Goal: Task Accomplishment & Management: Use online tool/utility

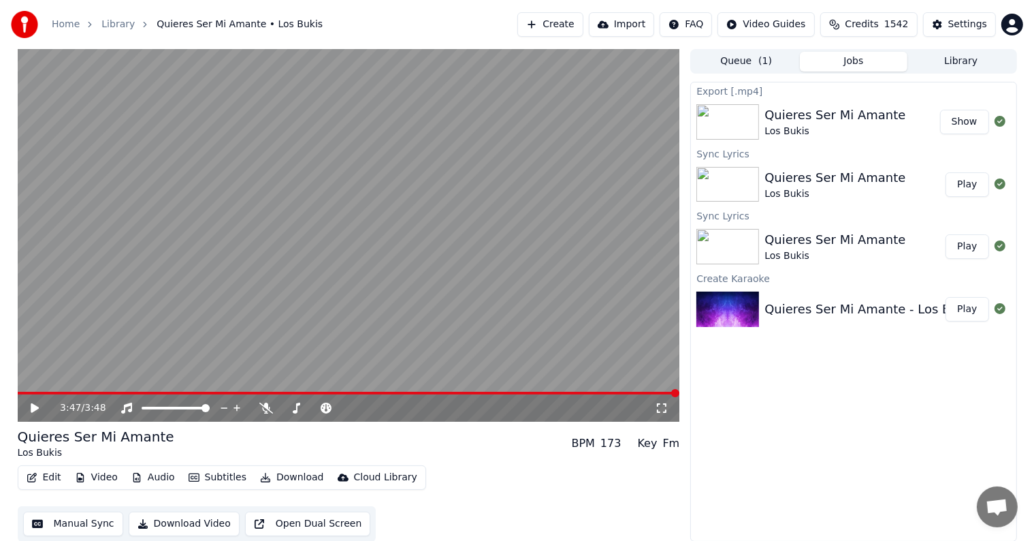
click at [581, 22] on button "Create" at bounding box center [550, 24] width 66 height 25
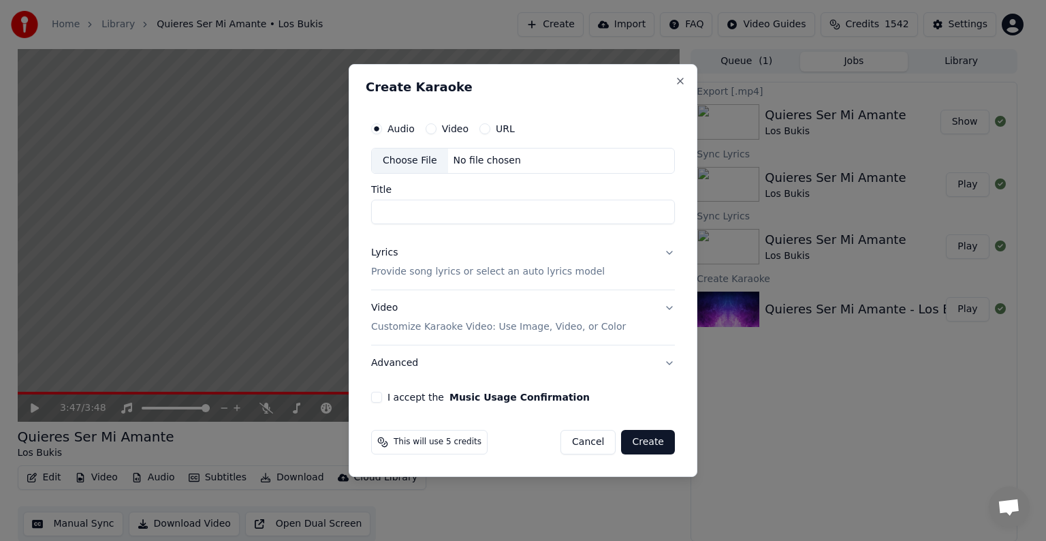
click at [457, 159] on div "No file chosen" at bounding box center [487, 161] width 78 height 14
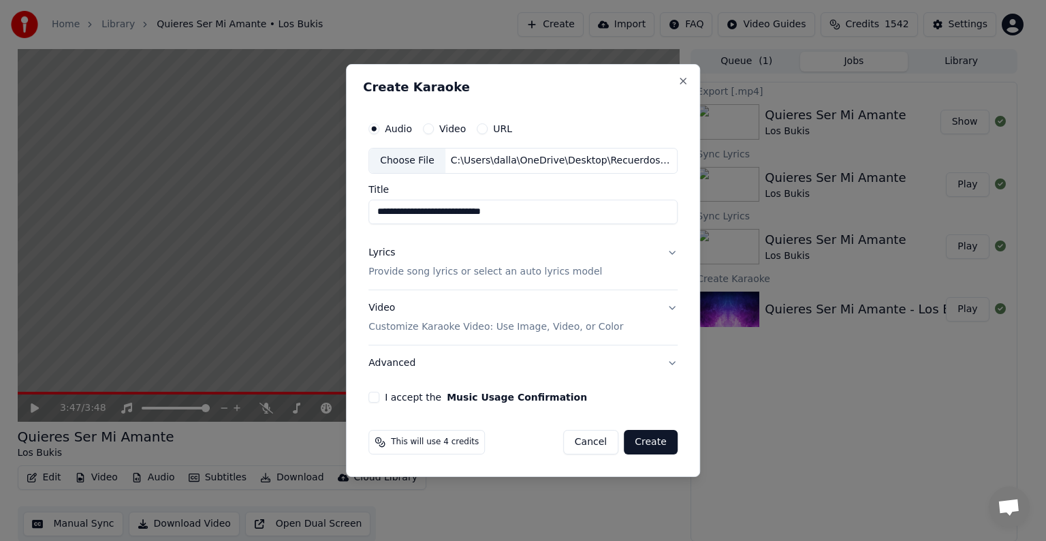
click at [402, 210] on input "**********" at bounding box center [522, 211] width 309 height 25
type input "**********"
click at [558, 272] on p "Provide song lyrics or select an auto lyrics model" at bounding box center [484, 272] width 233 height 14
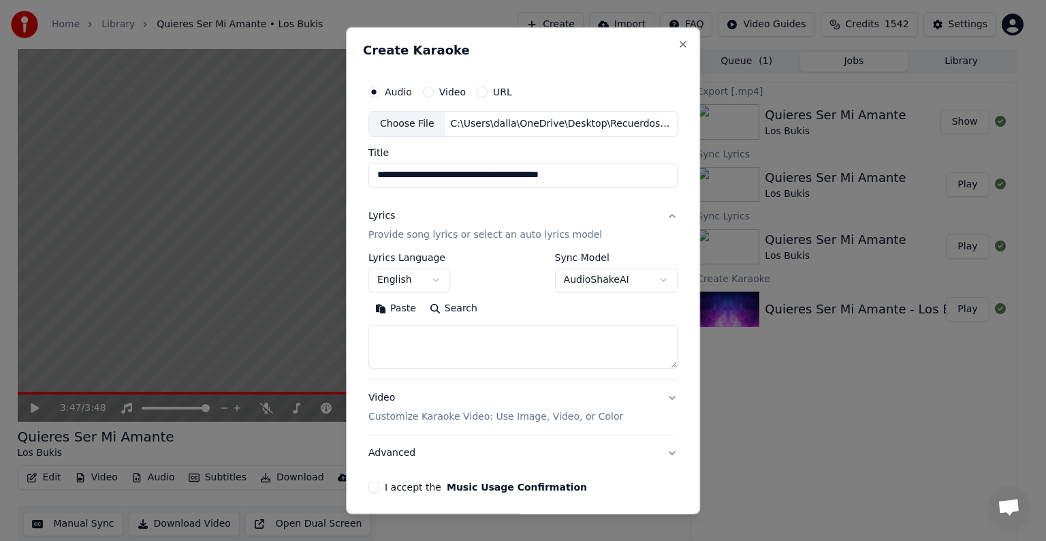
click at [424, 339] on textarea at bounding box center [522, 347] width 309 height 44
click at [394, 306] on button "Paste" at bounding box center [395, 308] width 54 height 22
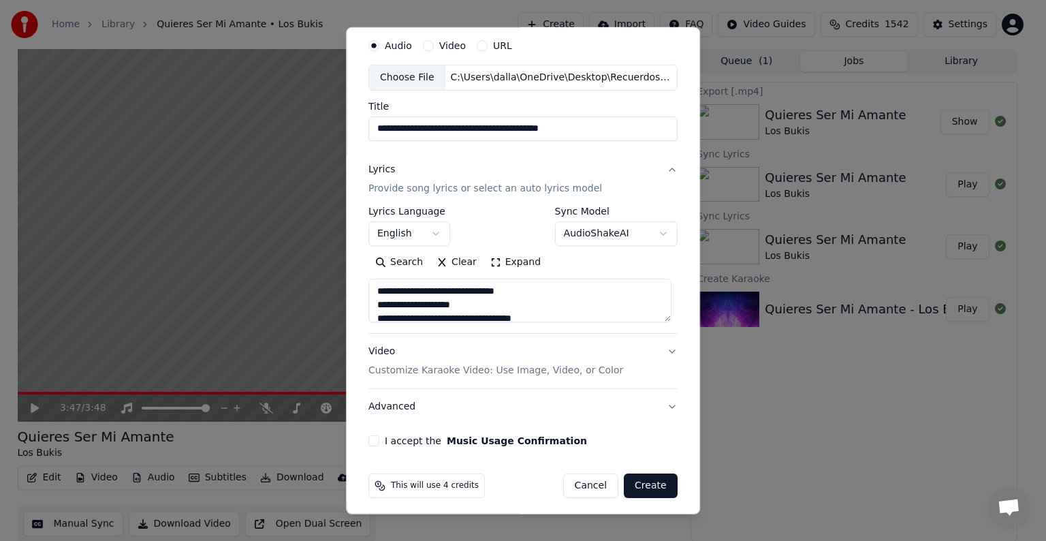
scroll to position [52, 0]
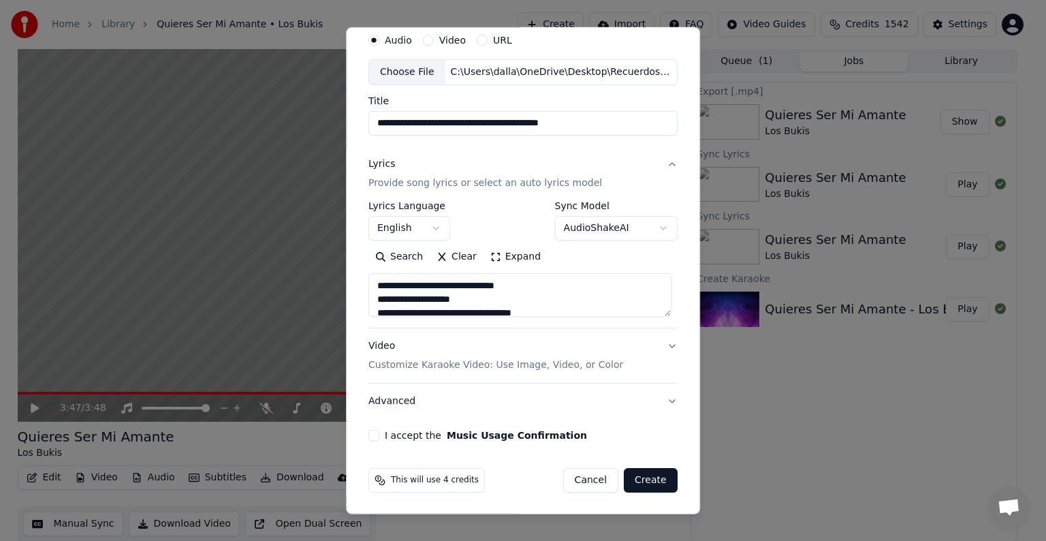
click at [553, 363] on p "Customize Karaoke Video: Use Image, Video, or Color" at bounding box center [495, 365] width 255 height 14
type textarea "**********"
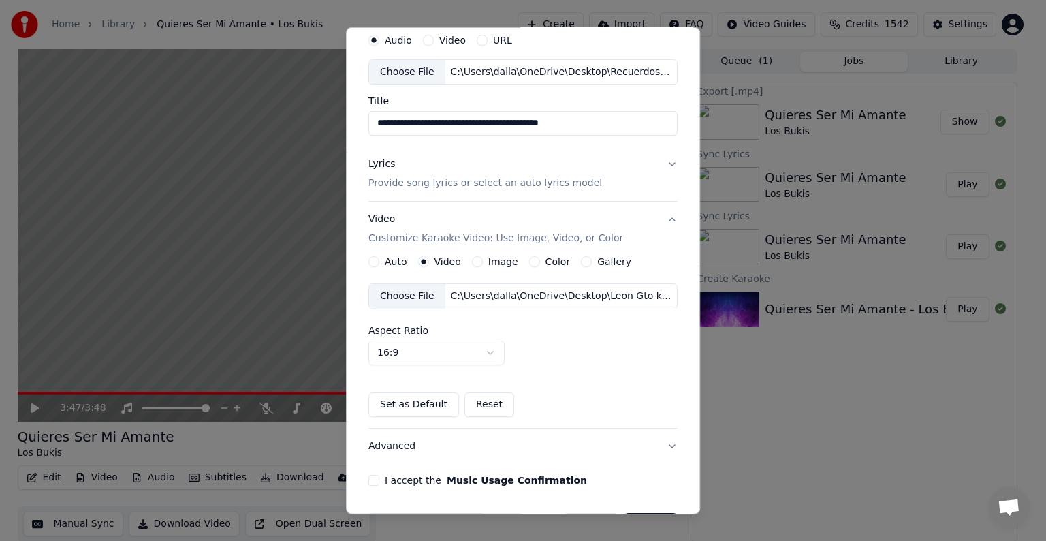
click at [490, 294] on div "C:\Users\dalla\OneDrive\Desktop\Leon Gto kareoke.mp4" at bounding box center [560, 296] width 231 height 14
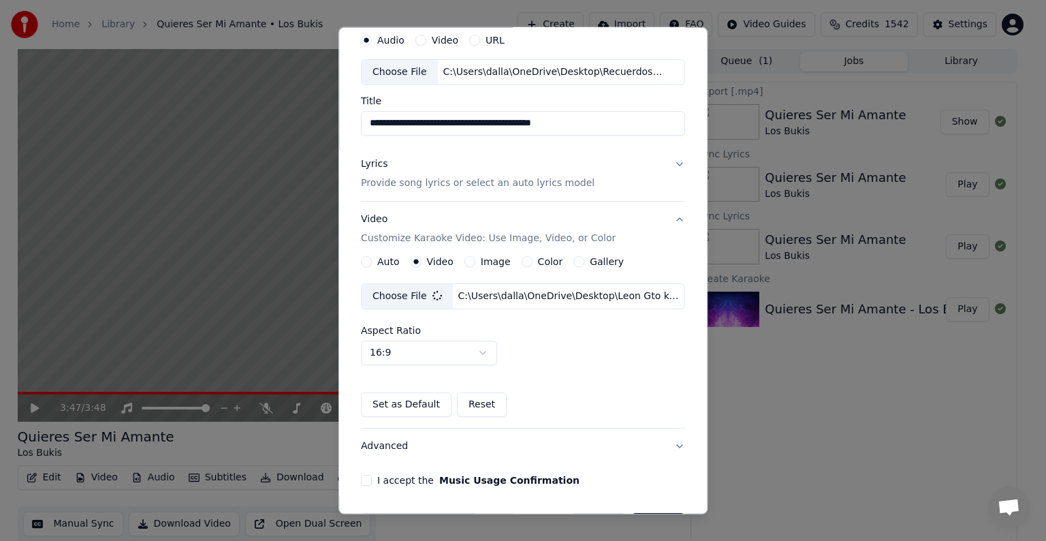
drag, startPoint x: 702, startPoint y: 362, endPoint x: 377, endPoint y: 431, distance: 331.9
click at [707, 442] on body "**********" at bounding box center [517, 270] width 1034 height 541
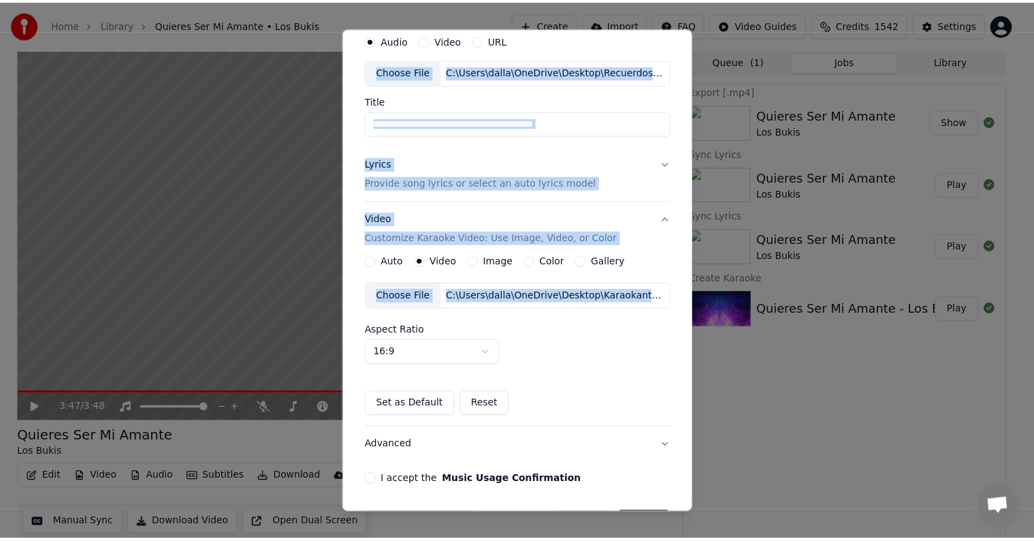
scroll to position [96, 0]
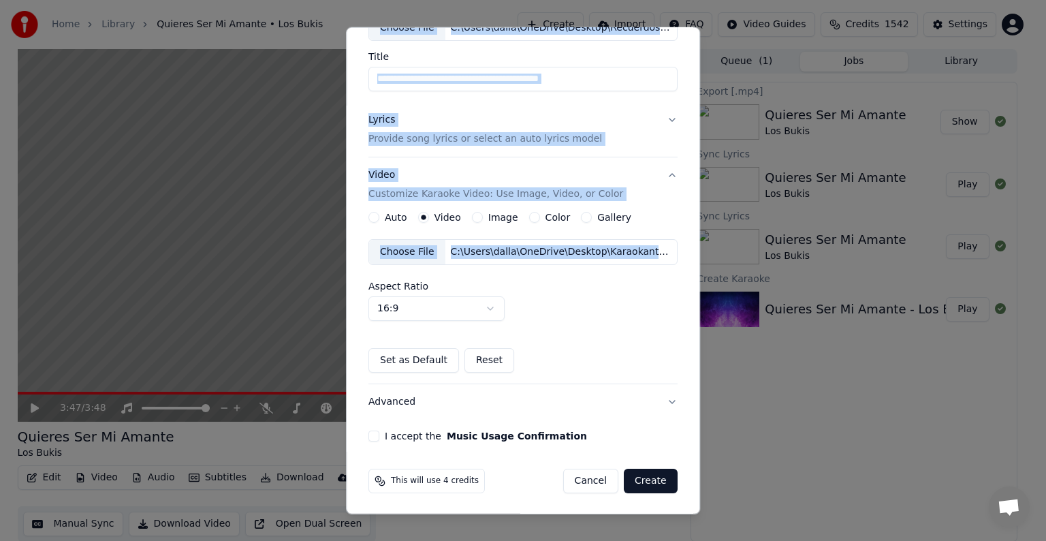
click at [368, 432] on button "I accept the Music Usage Confirmation" at bounding box center [373, 435] width 11 height 11
click at [586, 310] on div "Aspect Ratio 16:9 **** **** *** *** ***" at bounding box center [522, 300] width 309 height 39
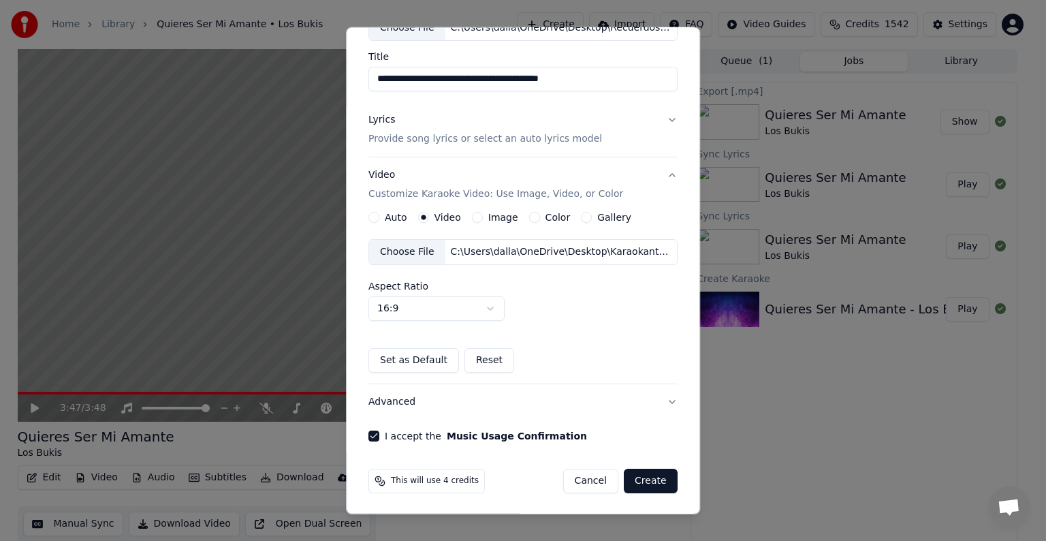
click at [637, 474] on button "Create" at bounding box center [651, 480] width 54 height 25
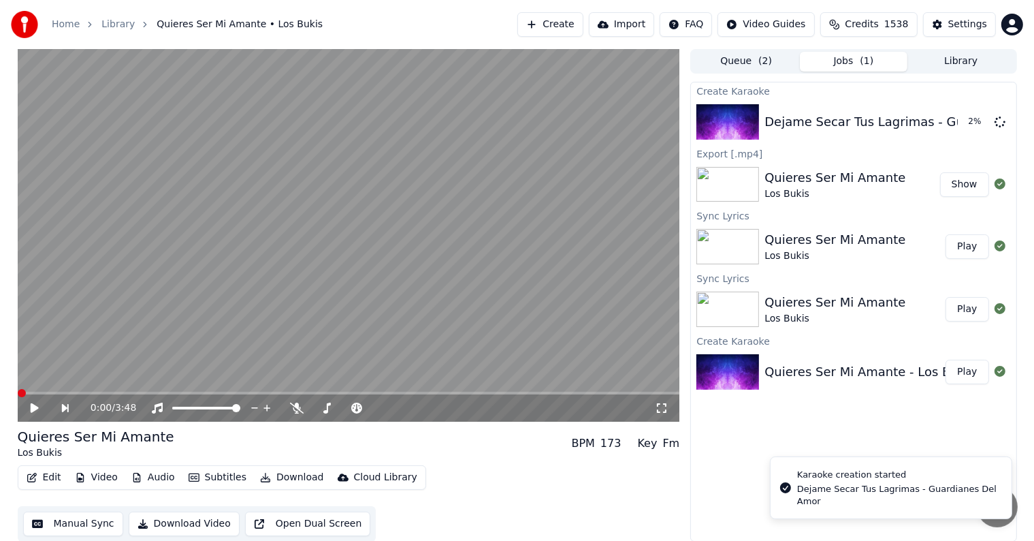
click at [18, 397] on span at bounding box center [22, 393] width 8 height 8
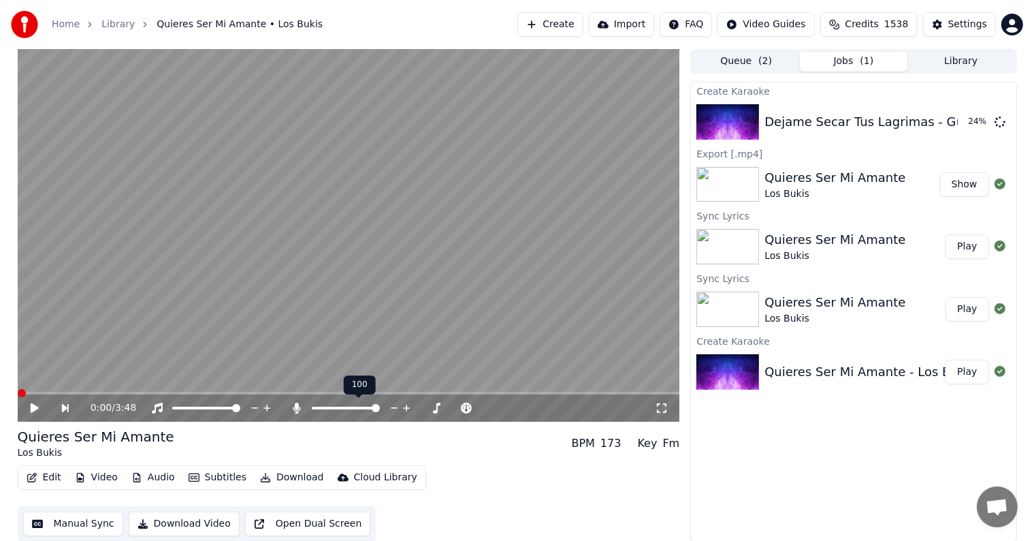
click at [380, 409] on span at bounding box center [376, 408] width 8 height 8
click at [965, 120] on button "Play" at bounding box center [967, 122] width 43 height 25
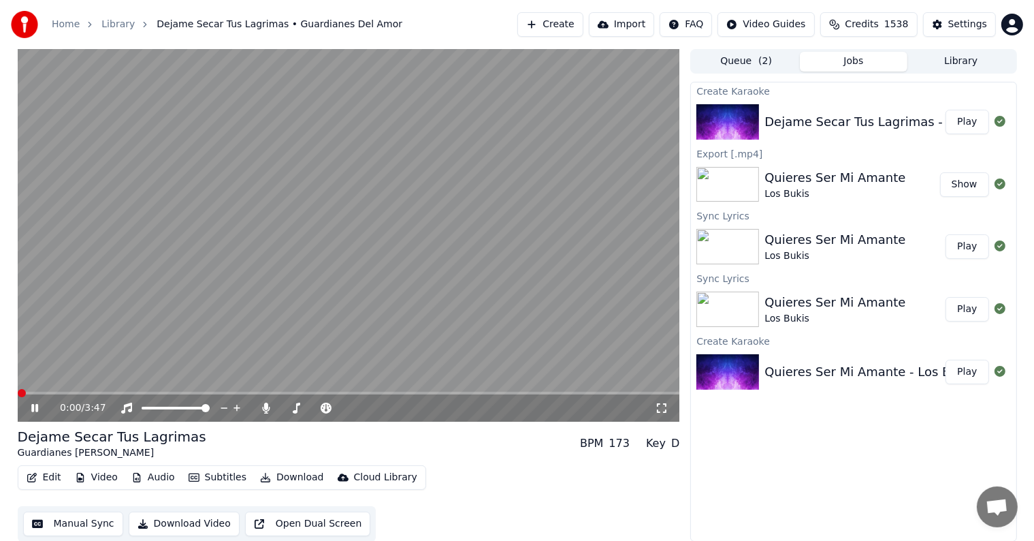
click at [18, 397] on span at bounding box center [22, 393] width 8 height 8
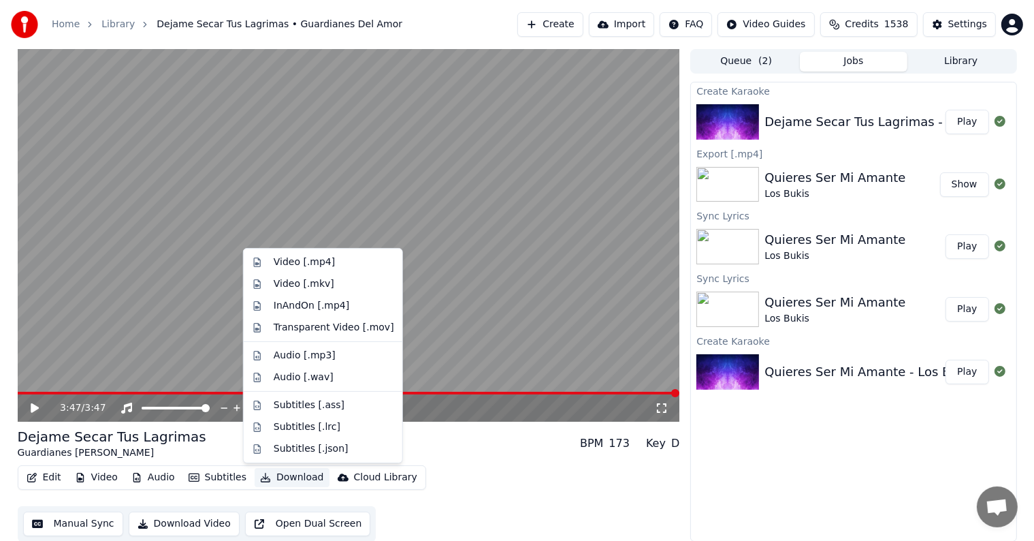
click at [281, 474] on button "Download" at bounding box center [292, 477] width 75 height 19
click at [293, 261] on div "Video [.mp4]" at bounding box center [304, 262] width 61 height 14
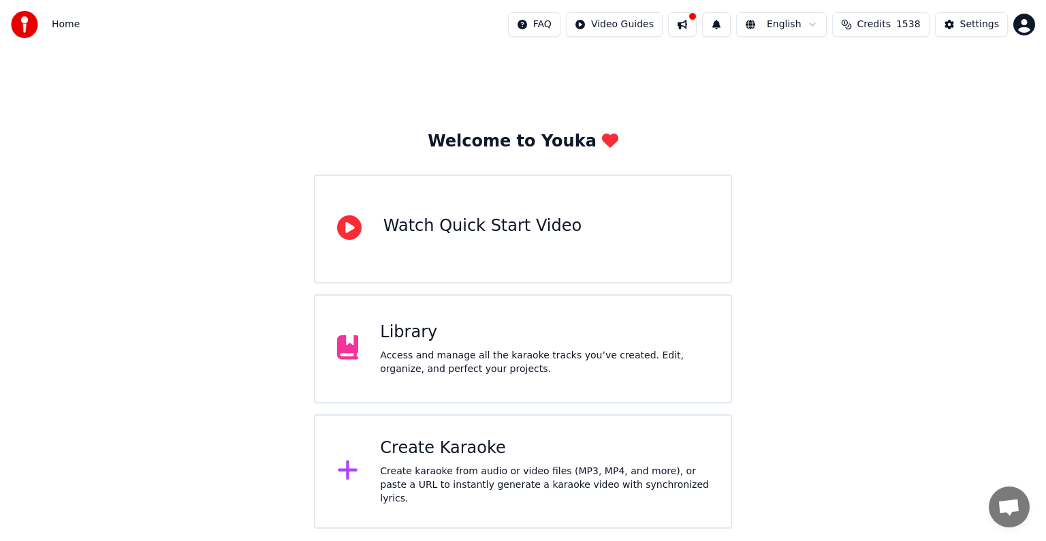
click at [499, 359] on div "Access and manage all the karaoke tracks you’ve created. Edit, organize, and pe…" at bounding box center [544, 362] width 329 height 27
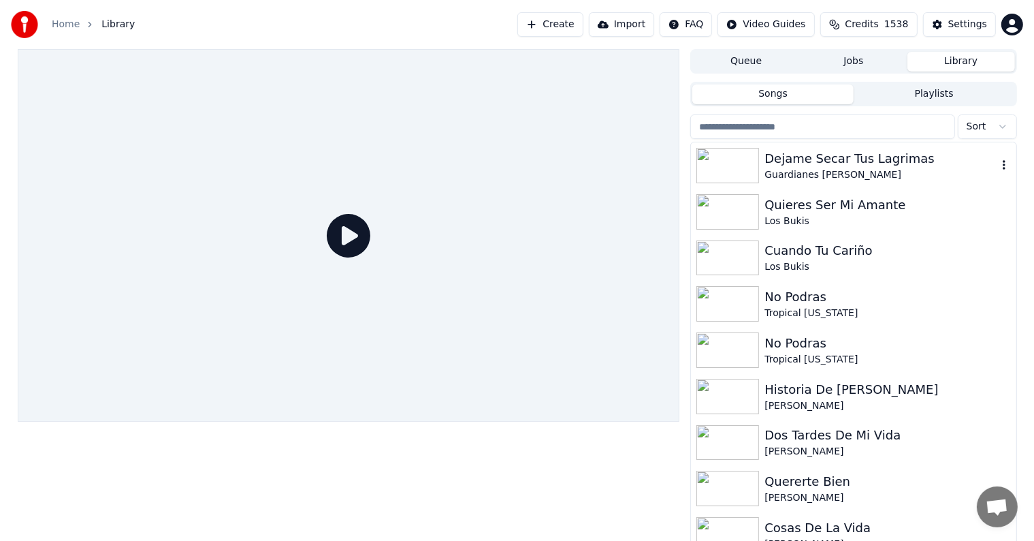
click at [790, 167] on div "Dejame Secar Tus Lagrimas" at bounding box center [880, 158] width 232 height 19
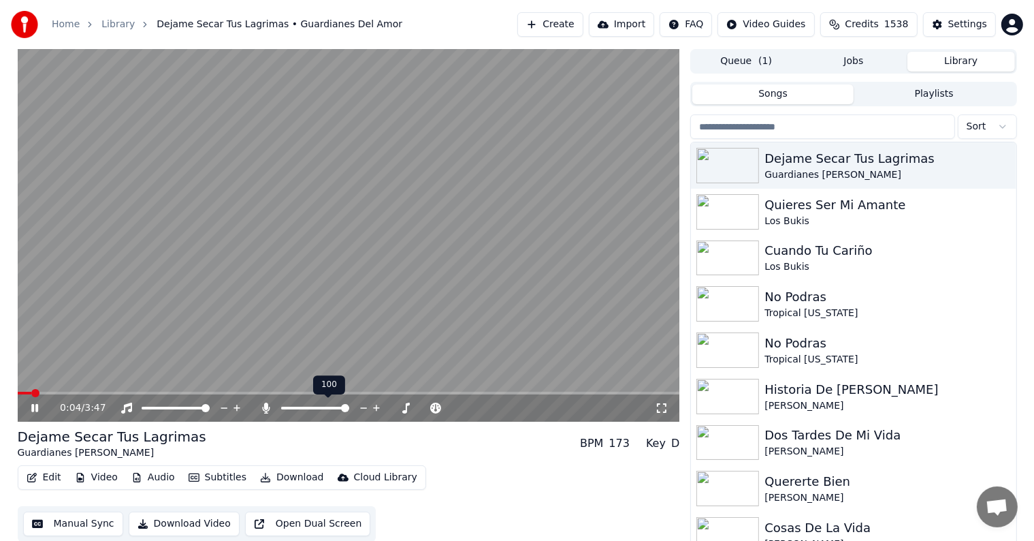
click at [349, 405] on span at bounding box center [345, 408] width 8 height 8
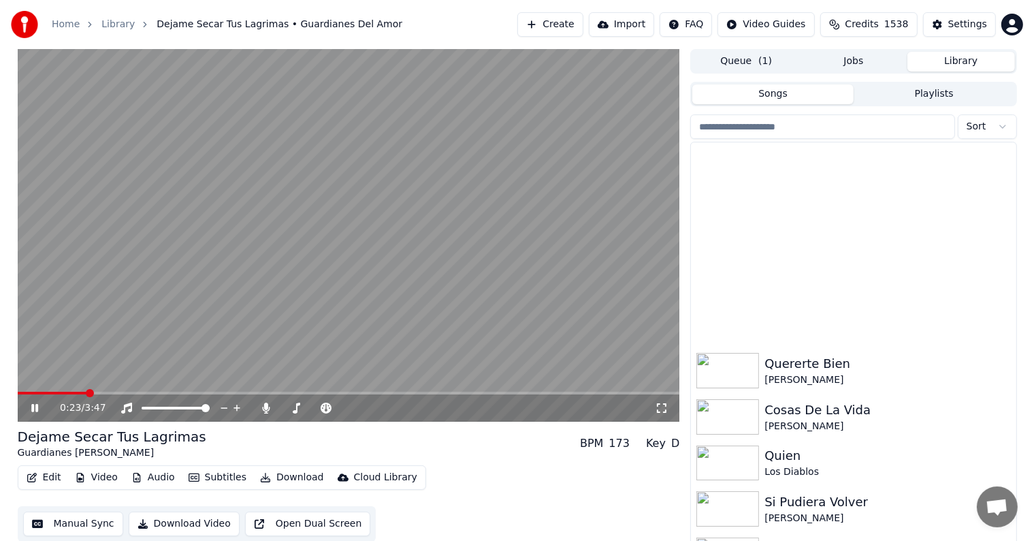
scroll to position [376, 0]
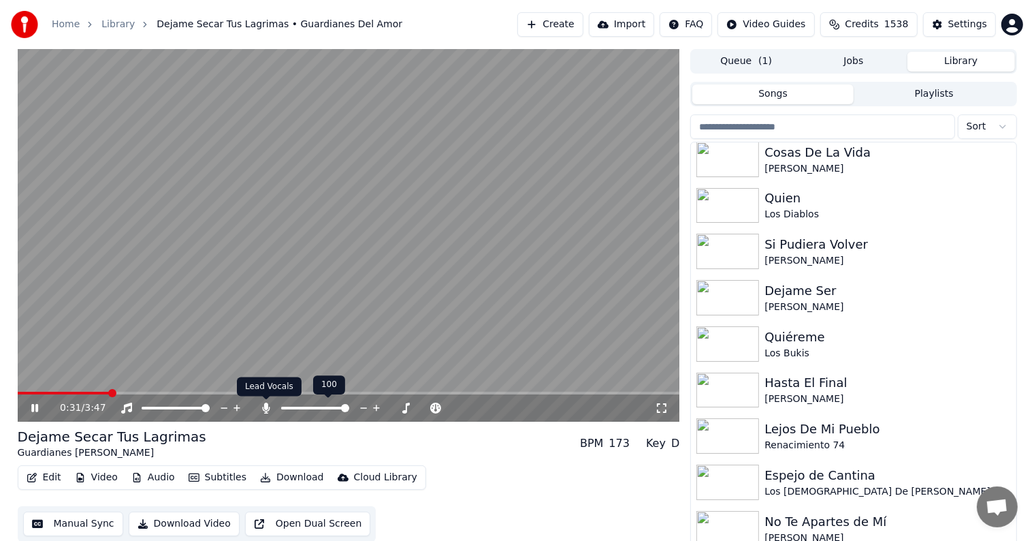
click at [265, 406] on icon at bounding box center [266, 407] width 7 height 11
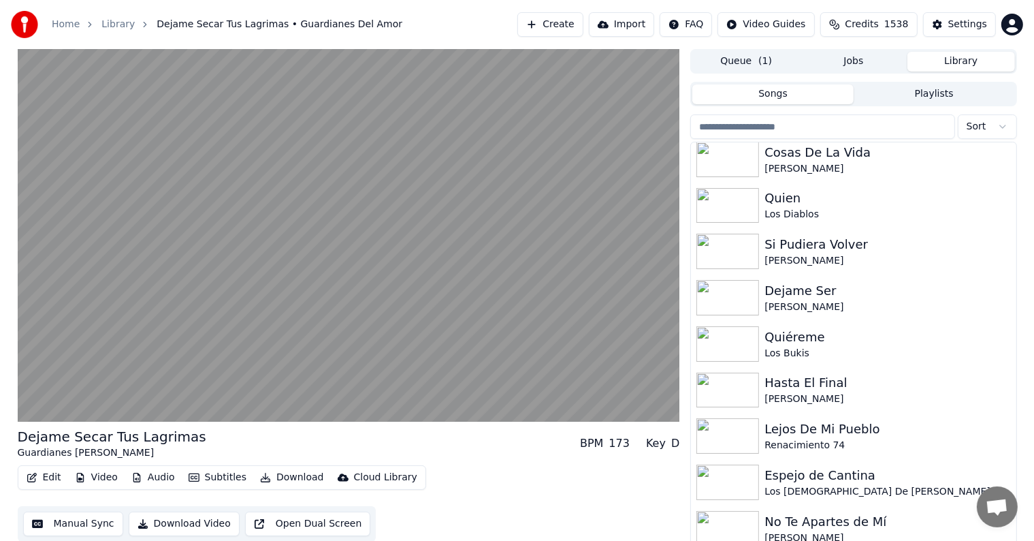
drag, startPoint x: 490, startPoint y: 486, endPoint x: 502, endPoint y: 516, distance: 32.4
click at [502, 516] on div "Edit Video Audio Subtitles Download Cloud Library Manual Sync Download Video Op…" at bounding box center [349, 503] width 662 height 76
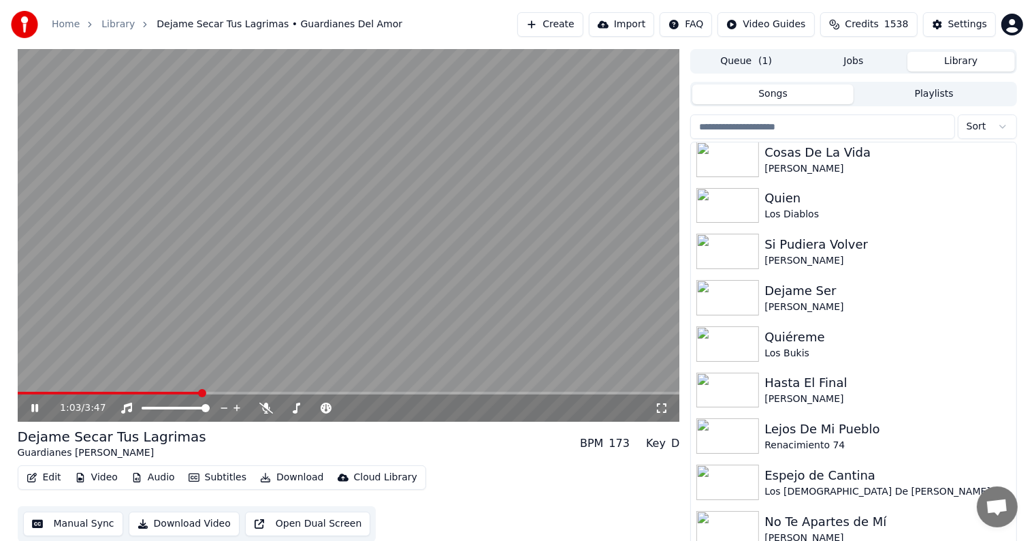
click at [33, 405] on icon at bounding box center [34, 408] width 7 height 8
click at [18, 389] on span at bounding box center [22, 393] width 8 height 8
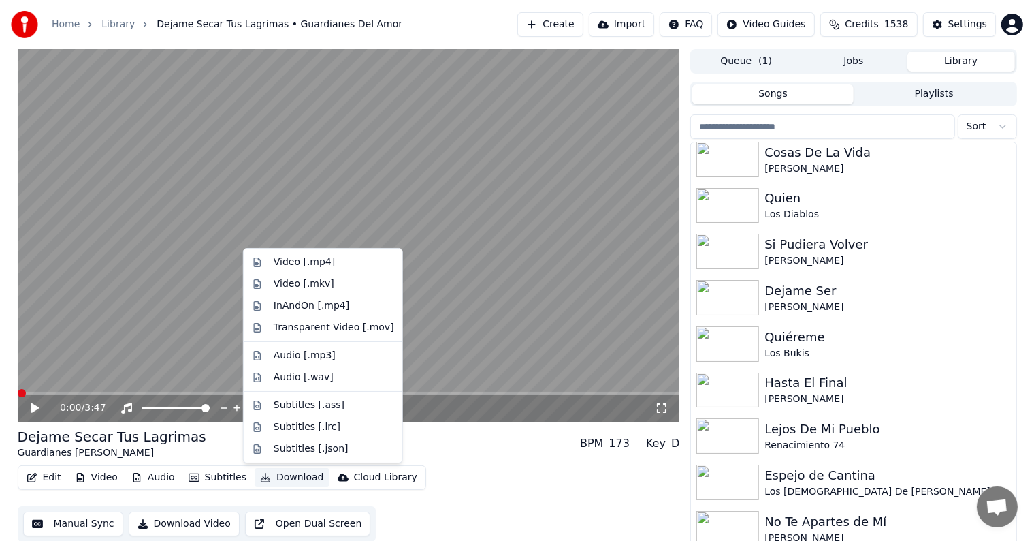
click at [272, 473] on button "Download" at bounding box center [292, 477] width 75 height 19
click at [286, 261] on div "Video [.mp4]" at bounding box center [304, 262] width 61 height 14
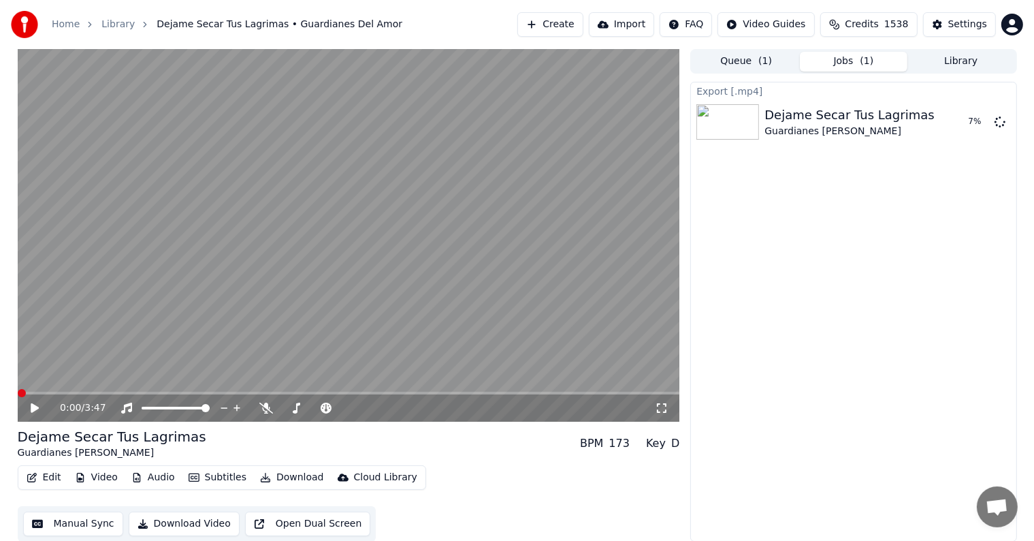
click at [843, 60] on button "Jobs ( 1 )" at bounding box center [854, 62] width 108 height 20
click at [833, 61] on button "Jobs ( 1 )" at bounding box center [854, 62] width 108 height 20
click at [946, 57] on button "Library" at bounding box center [961, 62] width 108 height 20
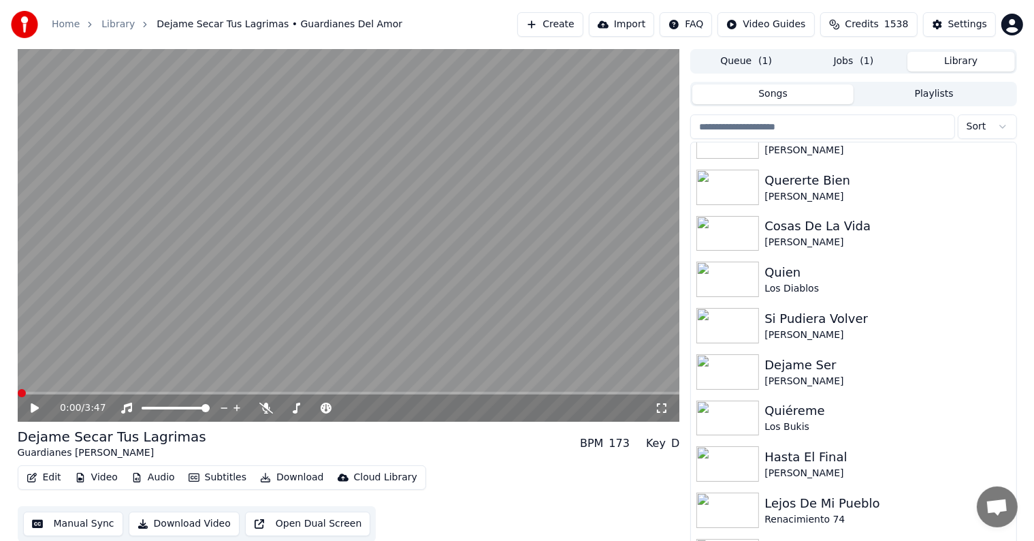
scroll to position [317, 0]
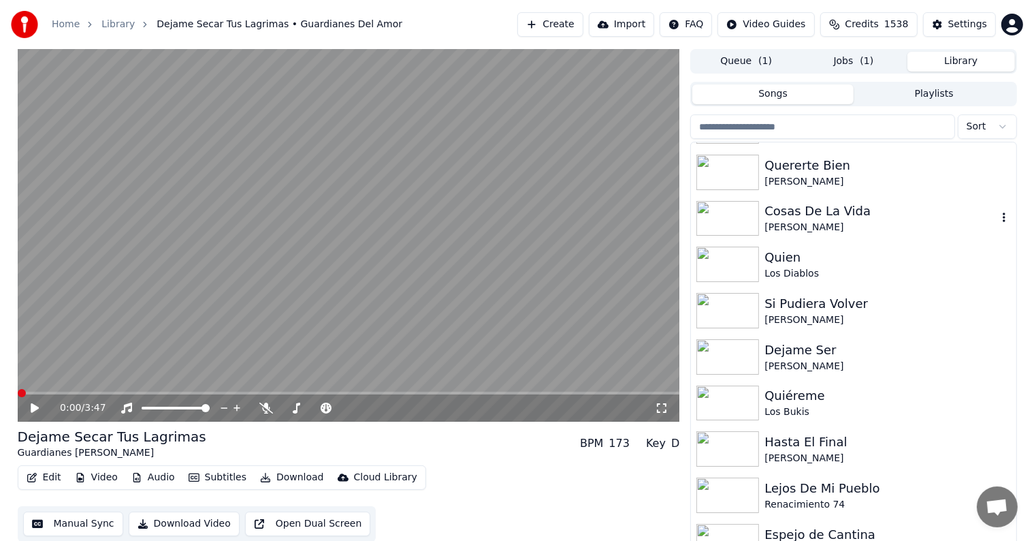
click at [737, 213] on img at bounding box center [727, 218] width 63 height 35
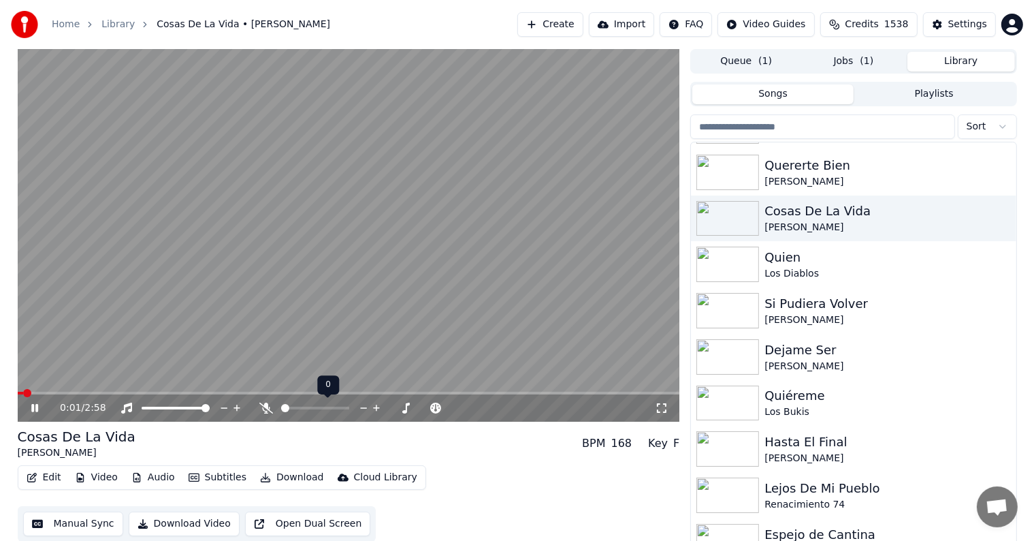
click at [289, 406] on span at bounding box center [285, 408] width 8 height 8
click at [346, 404] on span at bounding box center [343, 408] width 8 height 8
click at [18, 389] on span at bounding box center [22, 393] width 8 height 8
click at [735, 308] on img at bounding box center [727, 310] width 63 height 35
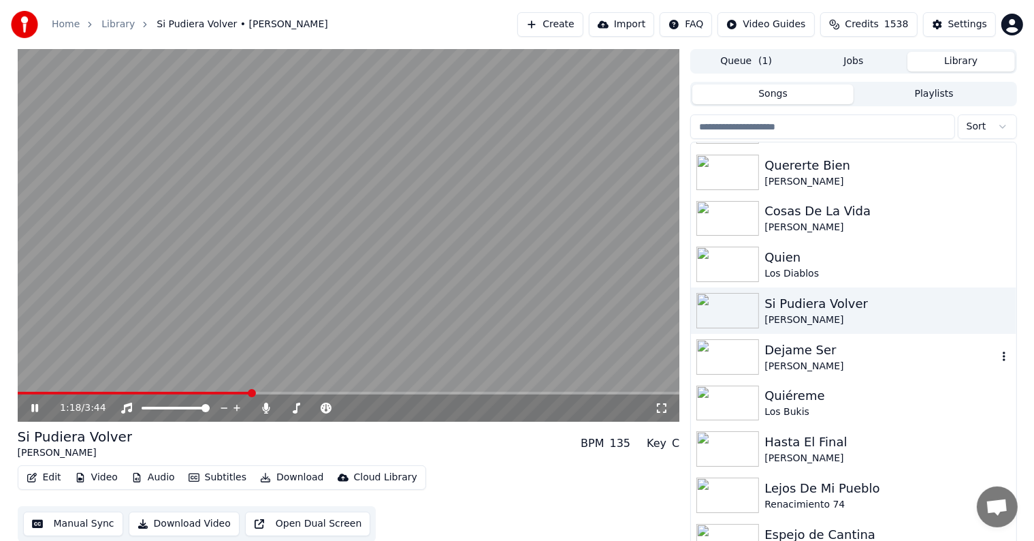
click at [731, 352] on img at bounding box center [727, 356] width 63 height 35
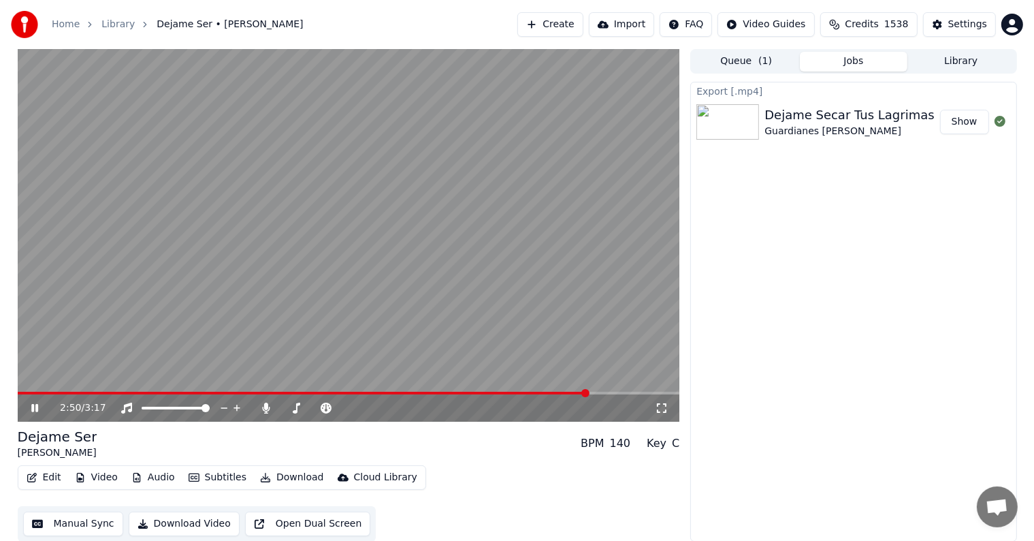
click at [855, 57] on button "Jobs" at bounding box center [854, 62] width 108 height 20
click at [180, 327] on video at bounding box center [349, 235] width 662 height 372
